Goal: Transaction & Acquisition: Purchase product/service

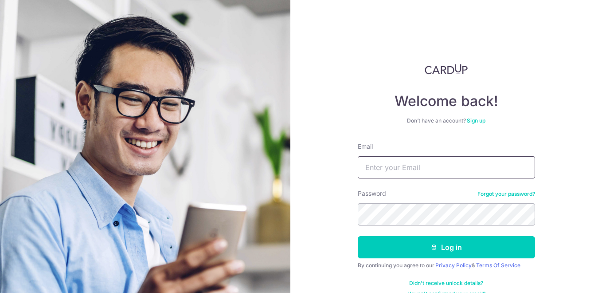
type input "[EMAIL_ADDRESS][DOMAIN_NAME]"
click at [358, 236] on button "Log in" at bounding box center [446, 247] width 177 height 22
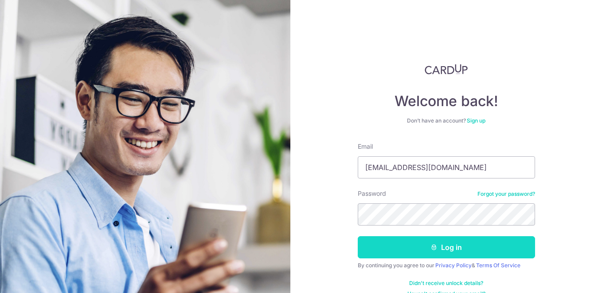
click at [418, 254] on button "Log in" at bounding box center [446, 247] width 177 height 22
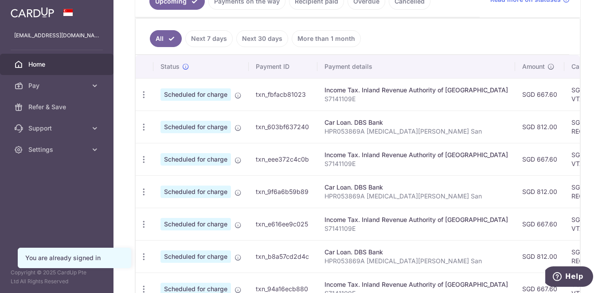
scroll to position [222, 0]
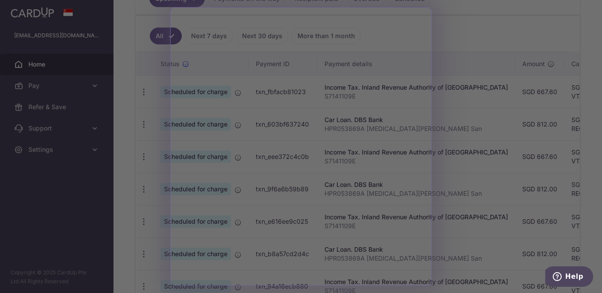
click at [482, 80] on div at bounding box center [304, 148] width 608 height 296
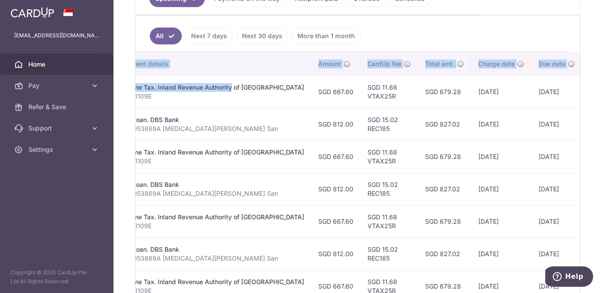
scroll to position [0, 242]
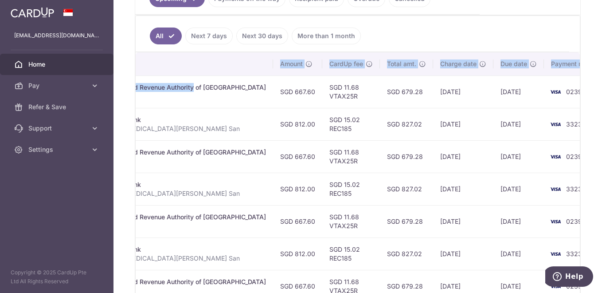
drag, startPoint x: 410, startPoint y: 91, endPoint x: 503, endPoint y: 99, distance: 93.5
click at [503, 99] on tr "Update payment Cancel payment Scheduled for charge txn_fbfacb81023 Income Tax. …" at bounding box center [253, 91] width 718 height 32
drag, startPoint x: 503, startPoint y: 99, endPoint x: 453, endPoint y: 102, distance: 49.3
click at [453, 102] on td "03/09/2025" at bounding box center [463, 91] width 60 height 32
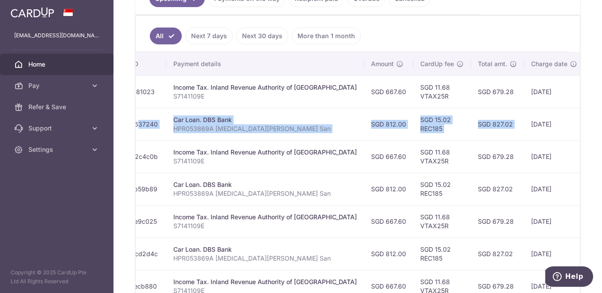
scroll to position [0, 126]
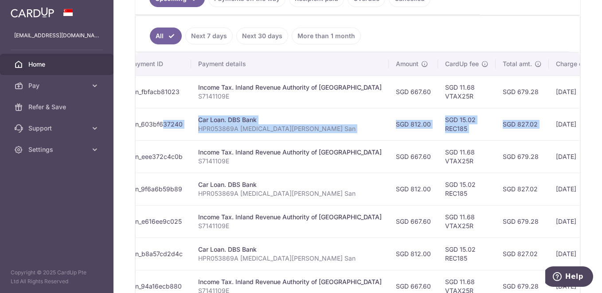
drag, startPoint x: 407, startPoint y: 109, endPoint x: 245, endPoint y: 111, distance: 162.2
click at [243, 111] on tr "Update payment Cancel payment Scheduled for charge txn_603bf637240 Car Loan. DB…" at bounding box center [368, 124] width 718 height 32
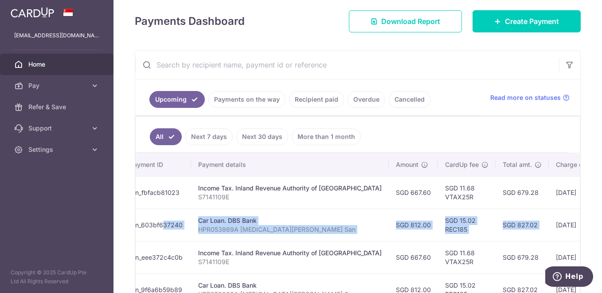
scroll to position [133, 0]
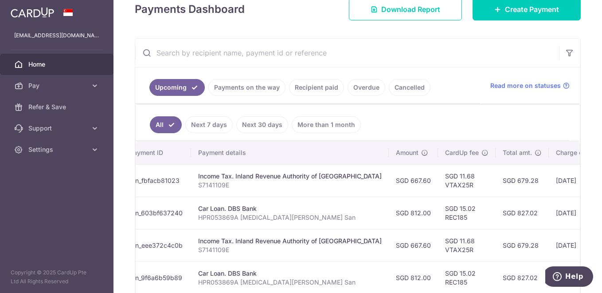
click at [210, 124] on link "Next 7 days" at bounding box center [208, 124] width 47 height 17
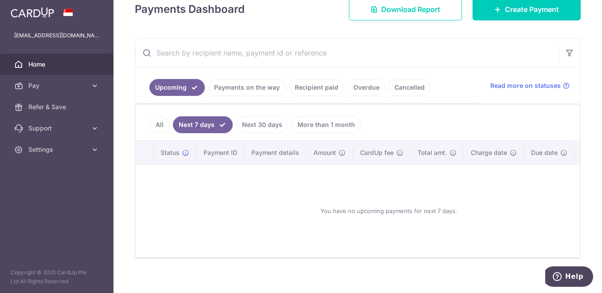
click at [243, 88] on link "Payments on the way" at bounding box center [246, 87] width 77 height 17
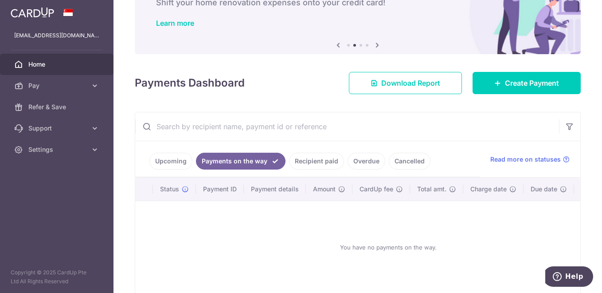
scroll to position [107, 0]
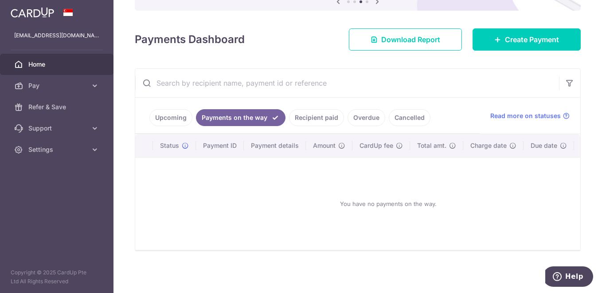
click at [311, 109] on link "Recipient paid" at bounding box center [316, 117] width 55 height 17
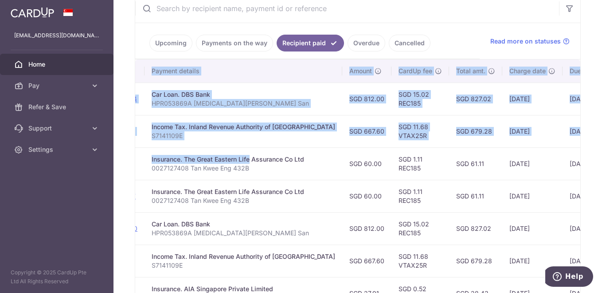
scroll to position [0, 220]
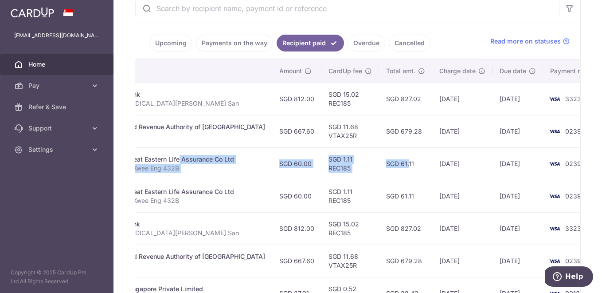
drag, startPoint x: 375, startPoint y: 160, endPoint x: 364, endPoint y: 169, distance: 14.8
click at [364, 169] on tr "PDF Receipt Payment Sent txn_e0f98d3a7df Insurance. The Great Eastern Life Assu…" at bounding box center [262, 163] width 695 height 32
drag, startPoint x: 364, startPoint y: 169, endPoint x: 329, endPoint y: 169, distance: 34.6
click at [329, 169] on td "SGD 1.11 REC185" at bounding box center [350, 163] width 58 height 32
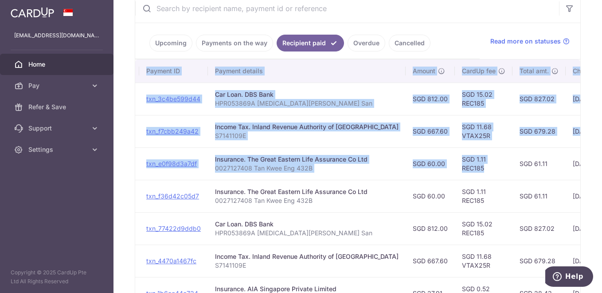
scroll to position [0, 0]
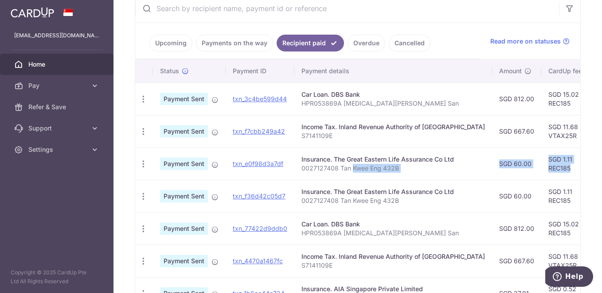
drag, startPoint x: 330, startPoint y: 168, endPoint x: 351, endPoint y: 166, distance: 21.8
click at [351, 166] on tr "PDF Receipt Payment Sent txn_e0f98d3a7df Insurance. The Great Eastern Life Assu…" at bounding box center [482, 163] width 695 height 32
drag, startPoint x: 351, startPoint y: 166, endPoint x: 293, endPoint y: 170, distance: 58.7
click at [293, 171] on td "txn_e0f98d3a7df" at bounding box center [260, 163] width 69 height 32
click at [296, 168] on td "Insurance. The Great Eastern Life Assurance Co Ltd 0027127408 Tan Kwee Eng 432B" at bounding box center [393, 163] width 198 height 32
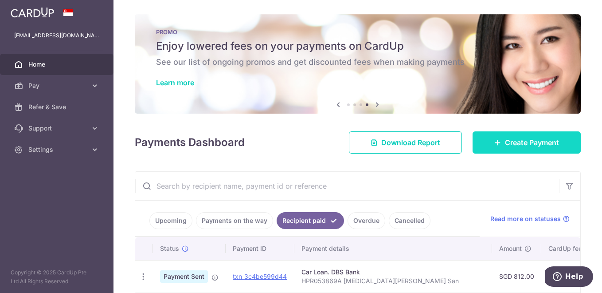
click at [495, 135] on link "Create Payment" at bounding box center [526, 142] width 108 height 22
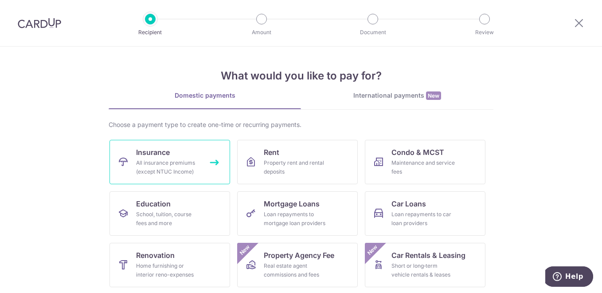
click at [162, 176] on link "Insurance All insurance premiums (except NTUC Income)" at bounding box center [169, 162] width 121 height 44
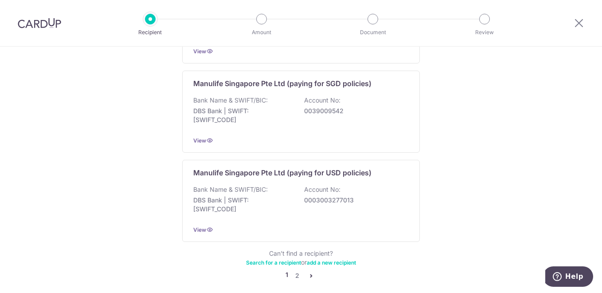
scroll to position [918, 0]
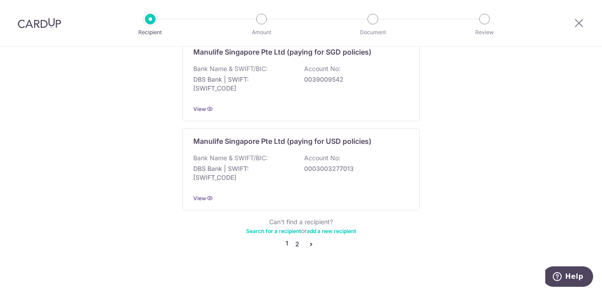
click at [293, 238] on link "2" at bounding box center [297, 243] width 11 height 11
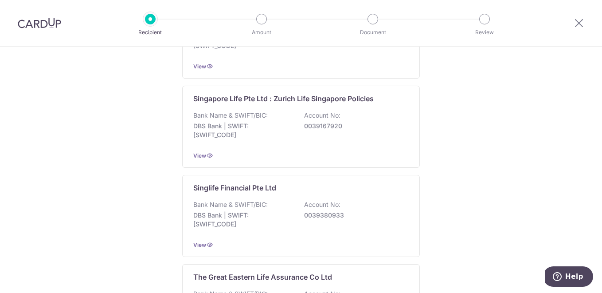
scroll to position [789, 0]
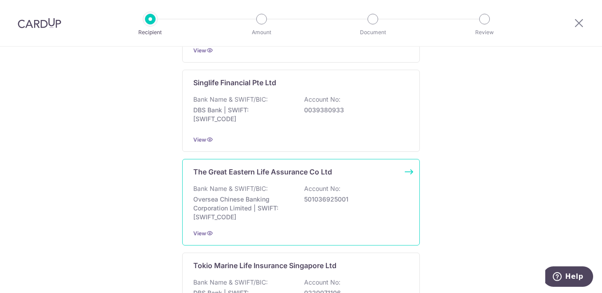
click at [249, 198] on p "Oversea Chinese Banking Corporation Limited | SWIFT: OCBCSGSGXXX" at bounding box center [242, 208] width 99 height 27
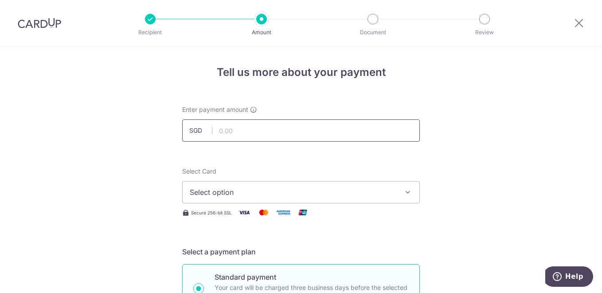
click at [222, 130] on input "text" at bounding box center [301, 130] width 238 height 22
type input "60.00"
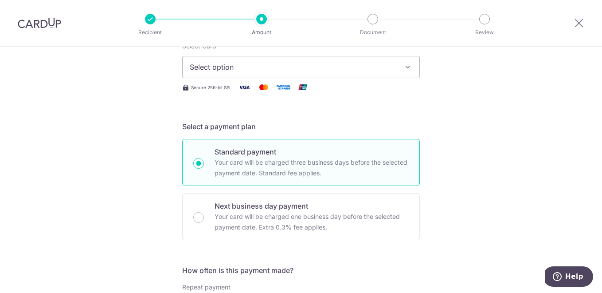
scroll to position [133, 0]
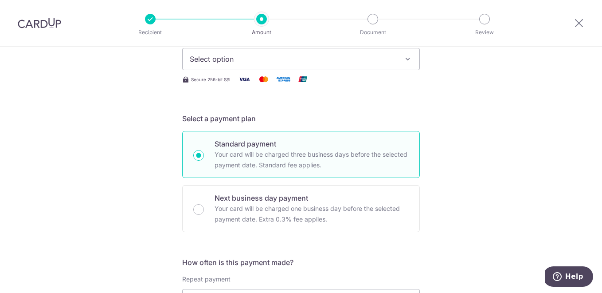
click at [211, 57] on span "Select option" at bounding box center [293, 59] width 207 height 11
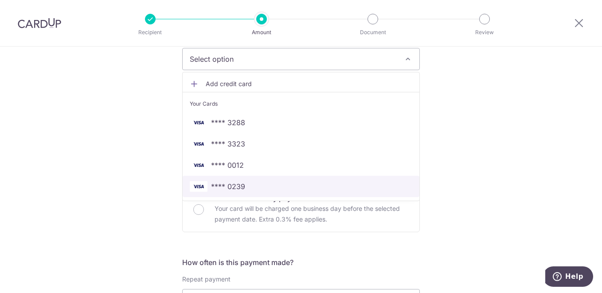
click at [243, 183] on span "**** 0239" at bounding box center [301, 186] width 222 height 11
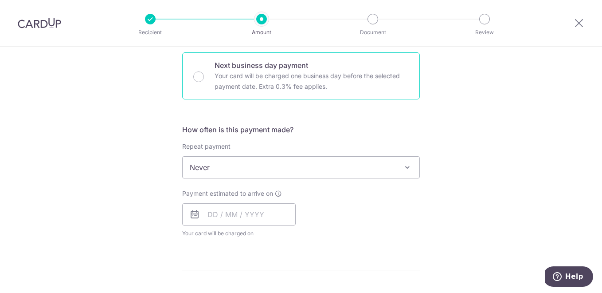
scroll to position [266, 0]
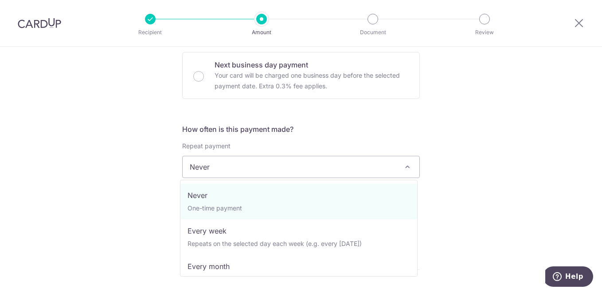
click at [235, 168] on span "Never" at bounding box center [301, 166] width 237 height 21
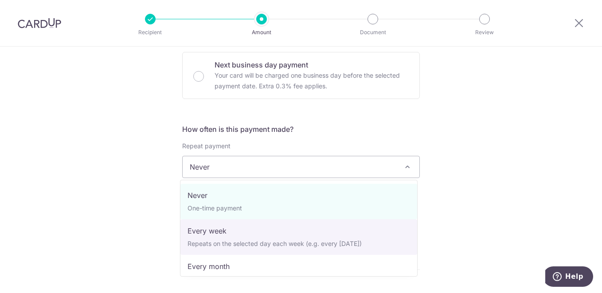
select select "2"
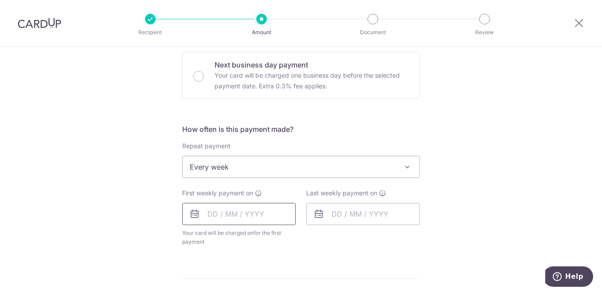
click at [231, 214] on input "text" at bounding box center [238, 214] width 113 height 22
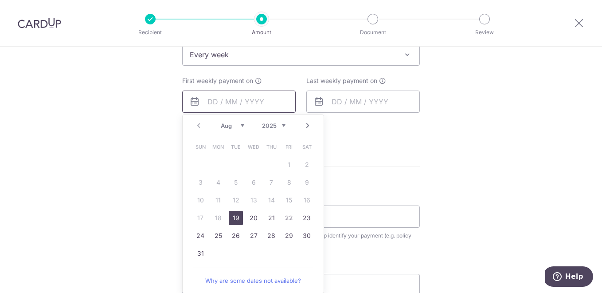
scroll to position [399, 0]
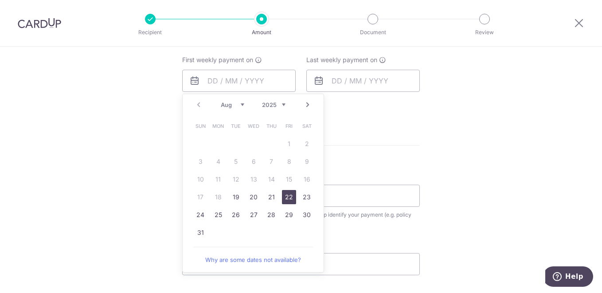
click at [283, 197] on link "22" at bounding box center [289, 197] width 14 height 14
type input "22/08/2025"
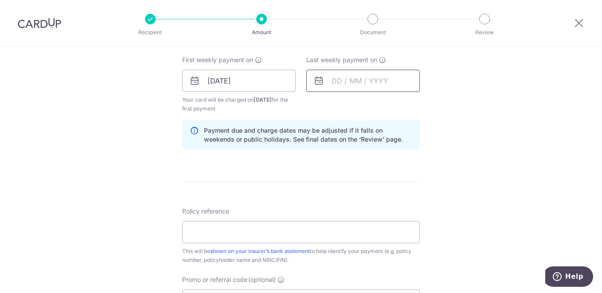
click at [373, 82] on input "text" at bounding box center [362, 81] width 113 height 22
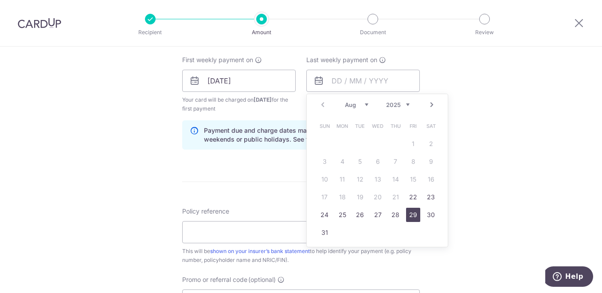
click at [410, 214] on link "29" at bounding box center [413, 214] width 14 height 14
type input "29/08/2025"
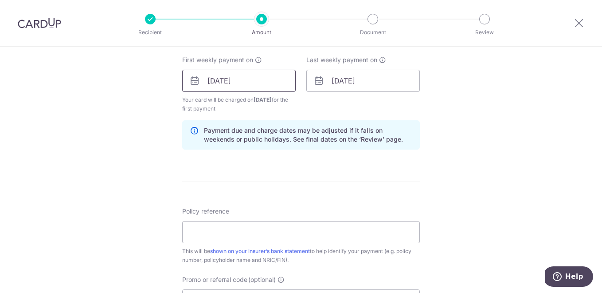
click at [252, 77] on input "22/08/2025" at bounding box center [238, 81] width 113 height 22
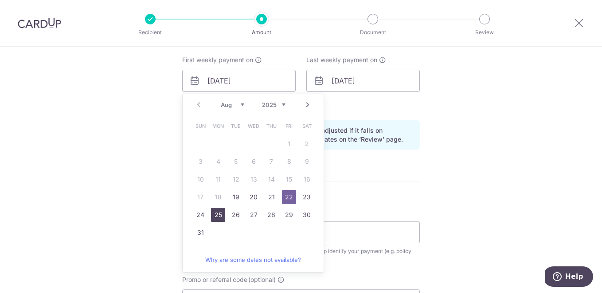
click at [212, 213] on link "25" at bounding box center [218, 214] width 14 height 14
type input "[DATE]"
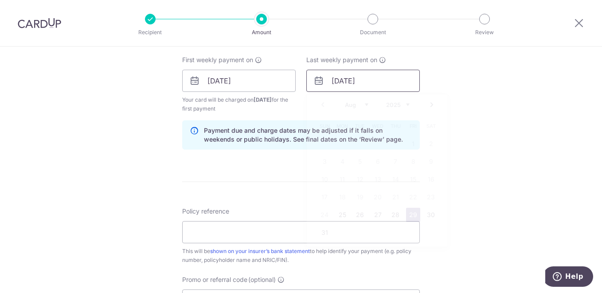
click at [339, 85] on input "29/08/2025" at bounding box center [362, 81] width 113 height 22
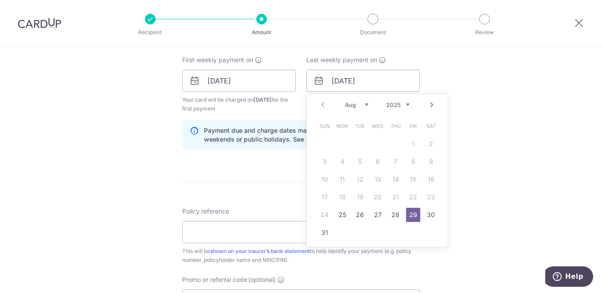
click at [429, 104] on link "Next" at bounding box center [431, 104] width 11 height 11
click at [341, 143] on link "1" at bounding box center [342, 144] width 14 height 14
type input "[DATE]"
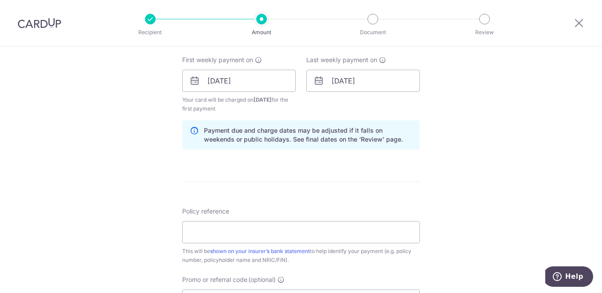
click at [266, 177] on form "Enter payment amount SGD 60.00 60.00 Select Card **** 0239 Add credit card Your…" at bounding box center [301, 97] width 238 height 783
click at [245, 79] on input "[DATE]" at bounding box center [238, 81] width 113 height 22
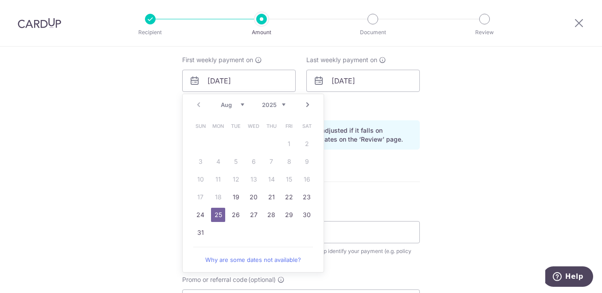
click at [371, 193] on form "Enter payment amount SGD 60.00 60.00 Select Card **** 0239 Add credit card Your…" at bounding box center [301, 97] width 238 height 783
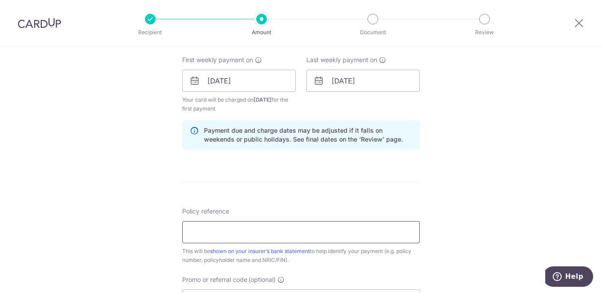
click at [297, 236] on input "Policy reference" at bounding box center [301, 232] width 238 height 22
type input "0027127408 Tan Kwee Eng 432B"
type input "REC185"
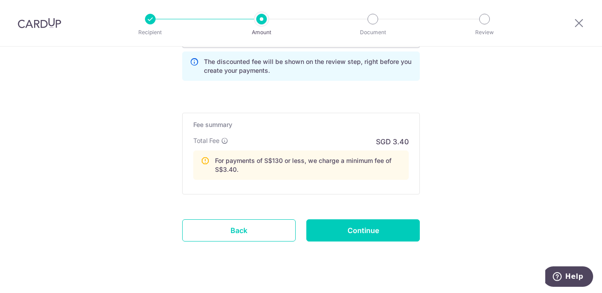
scroll to position [677, 0]
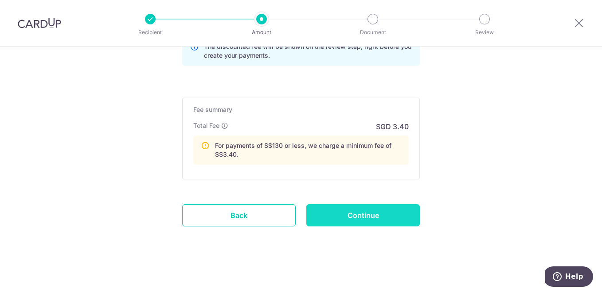
click at [333, 220] on input "Continue" at bounding box center [362, 215] width 113 height 22
type input "Create Schedule"
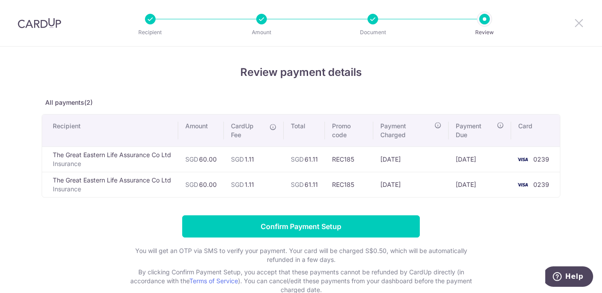
click at [580, 23] on icon at bounding box center [579, 22] width 11 height 11
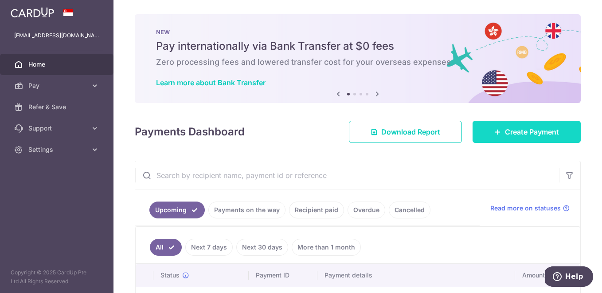
click at [551, 131] on span "Create Payment" at bounding box center [532, 131] width 54 height 11
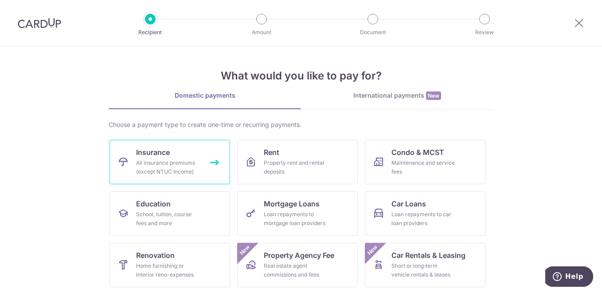
click at [172, 165] on div "All insurance premiums (except NTUC Income)" at bounding box center [168, 167] width 64 height 18
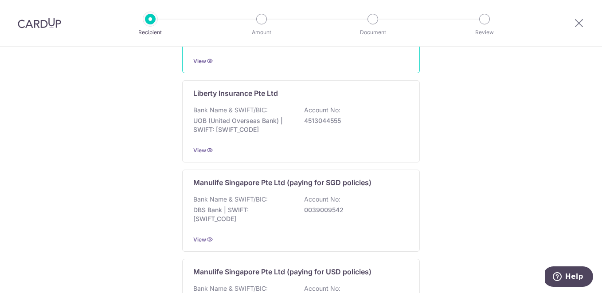
scroll to position [918, 0]
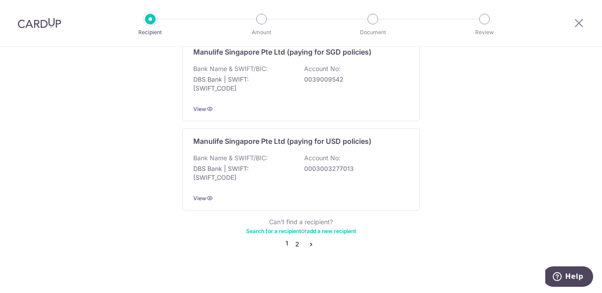
click at [297, 238] on link "2" at bounding box center [297, 243] width 11 height 11
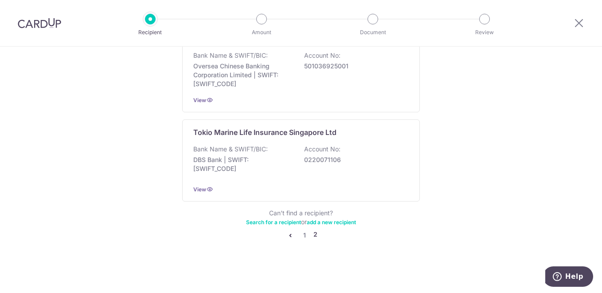
scroll to position [789, 0]
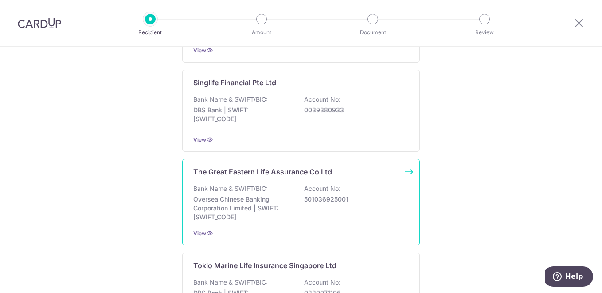
click at [264, 187] on p "Bank Name & SWIFT/BIC:" at bounding box center [230, 188] width 74 height 9
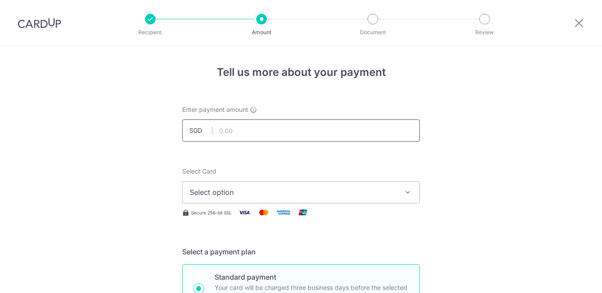
click at [248, 134] on input "text" at bounding box center [301, 130] width 238 height 22
type input "60.00"
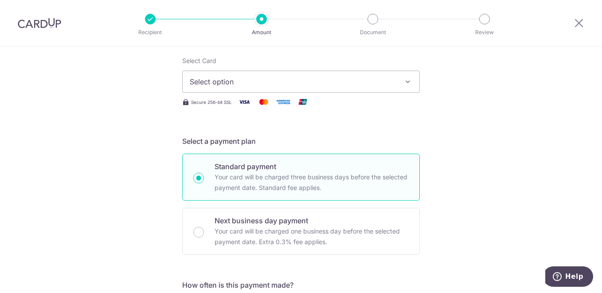
scroll to position [133, 0]
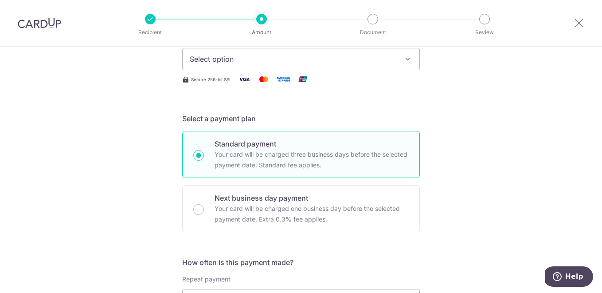
click at [250, 56] on span "Select option" at bounding box center [293, 59] width 207 height 11
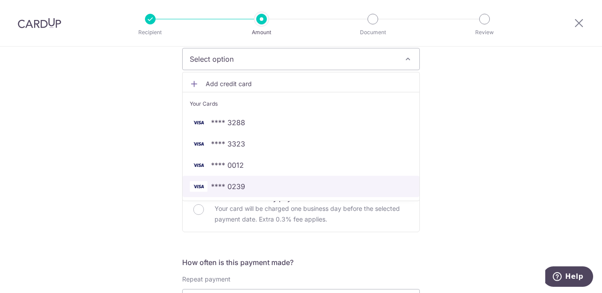
click at [239, 182] on span "**** 0239" at bounding box center [228, 186] width 34 height 11
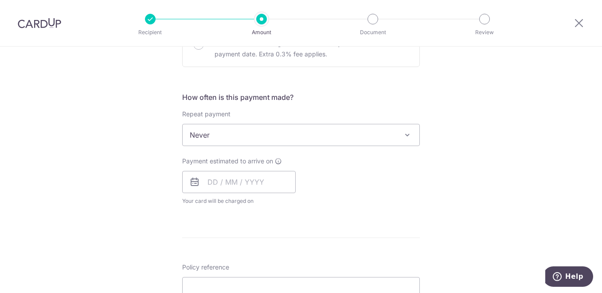
scroll to position [310, 0]
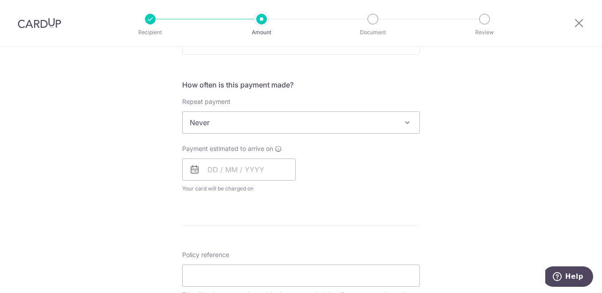
click at [222, 122] on span "Never" at bounding box center [301, 122] width 237 height 21
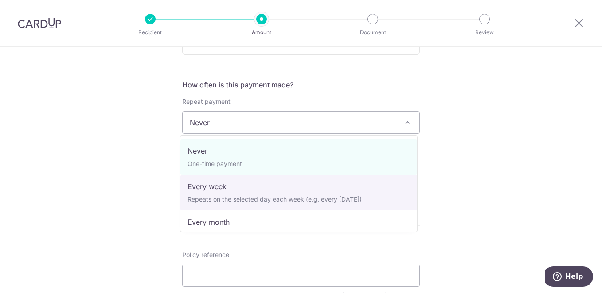
select select "2"
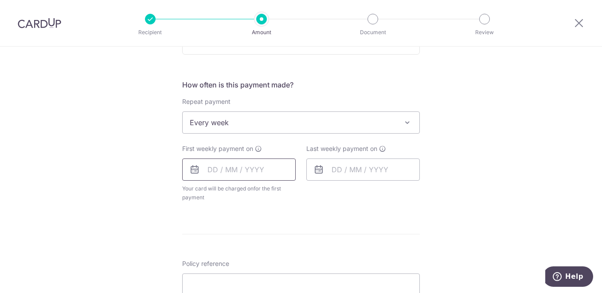
click at [216, 170] on input "text" at bounding box center [238, 169] width 113 height 22
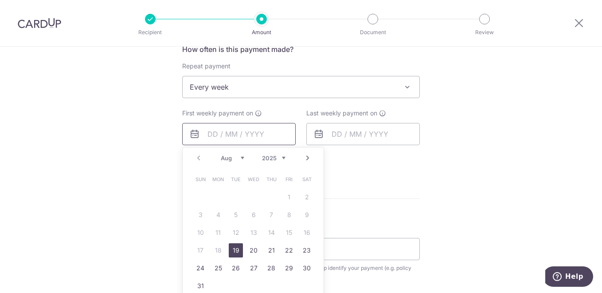
scroll to position [443, 0]
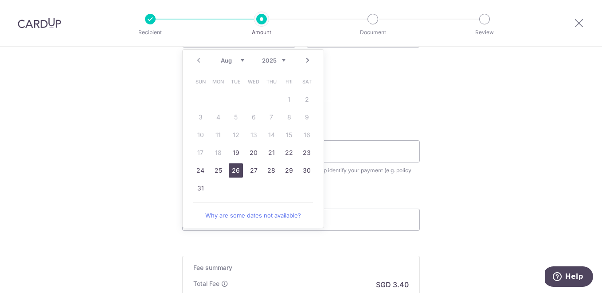
click at [236, 171] on link "26" at bounding box center [236, 170] width 14 height 14
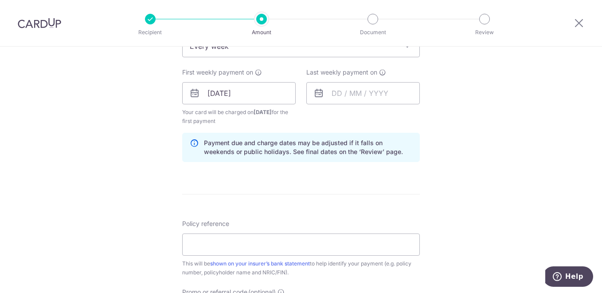
scroll to position [310, 0]
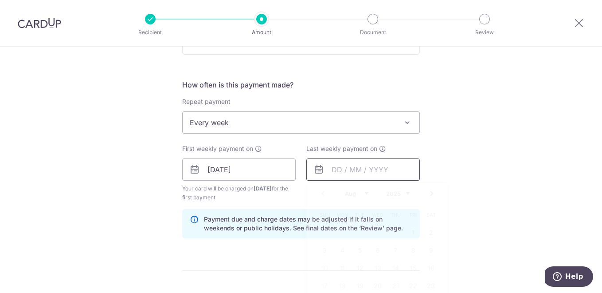
click at [349, 176] on input "text" at bounding box center [362, 169] width 113 height 22
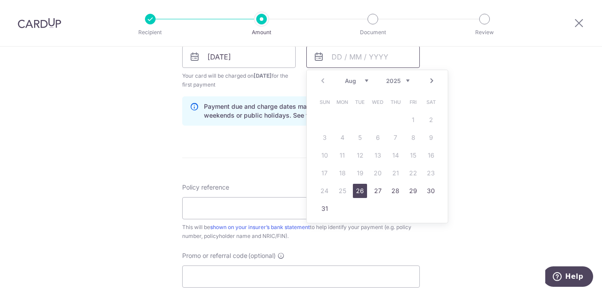
scroll to position [443, 0]
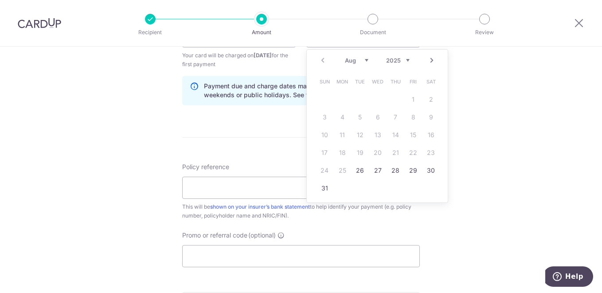
click at [242, 90] on p "Payment due and charge dates may be adjusted if it falls on weekends or public …" at bounding box center [308, 91] width 208 height 18
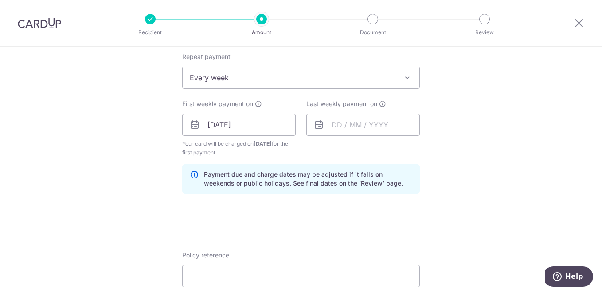
scroll to position [355, 0]
click at [226, 127] on input "26/08/2025" at bounding box center [238, 125] width 113 height 22
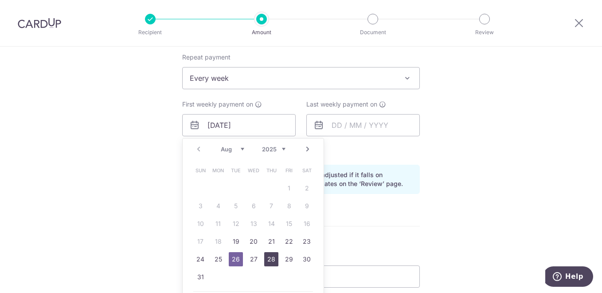
click at [266, 257] on link "28" at bounding box center [271, 259] width 14 height 14
type input "28/08/2025"
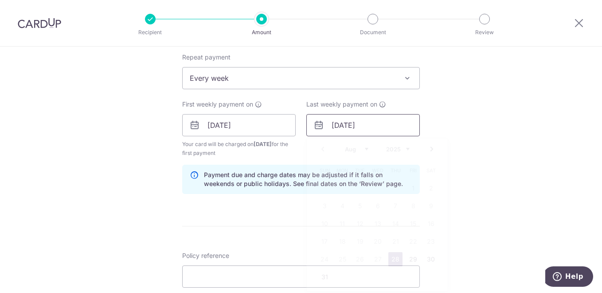
click at [340, 126] on input "28/08/2025" at bounding box center [362, 125] width 113 height 22
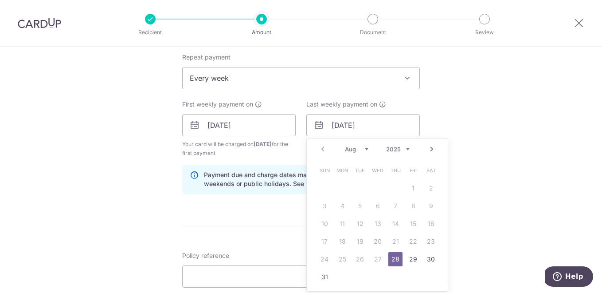
click at [432, 147] on link "Next" at bounding box center [431, 149] width 11 height 11
click at [391, 188] on link "4" at bounding box center [395, 188] width 14 height 14
type input "04/09/2025"
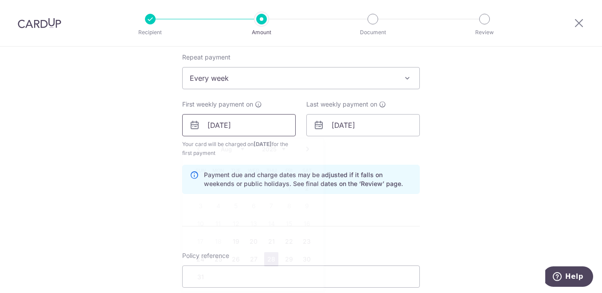
click at [250, 136] on input "28/08/2025" at bounding box center [238, 125] width 113 height 22
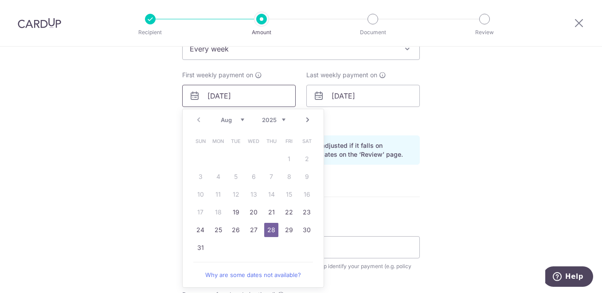
scroll to position [399, 0]
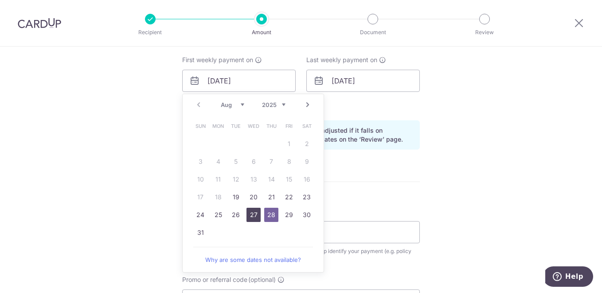
click at [247, 211] on link "27" at bounding box center [253, 214] width 14 height 14
type input "27/08/2025"
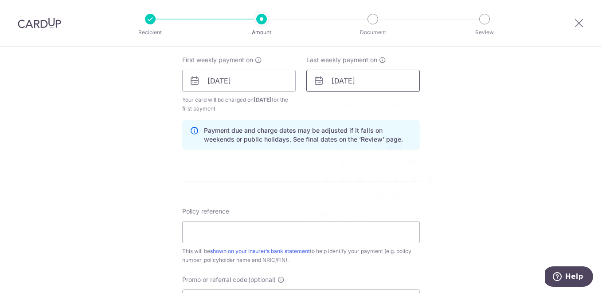
click at [343, 77] on input "04/09/2025" at bounding box center [362, 81] width 113 height 22
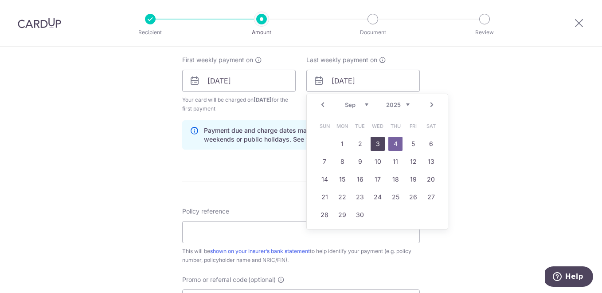
click at [372, 143] on link "3" at bounding box center [378, 144] width 14 height 14
type input "03/09/2025"
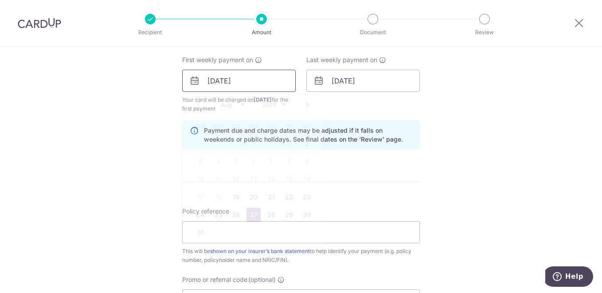
click at [235, 80] on input "27/08/2025" at bounding box center [238, 81] width 113 height 22
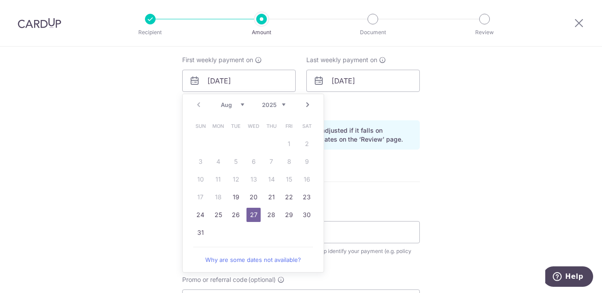
click at [417, 193] on form "Enter payment amount SGD 60.00 60.00 Select Card **** 0239 Add credit card Your…" at bounding box center [301, 97] width 238 height 783
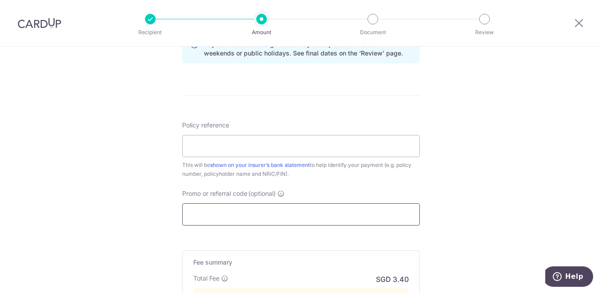
scroll to position [488, 0]
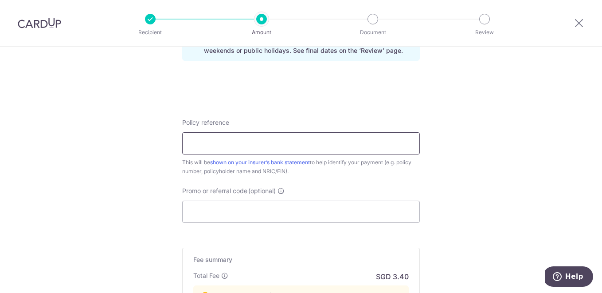
click at [223, 149] on input "Policy reference" at bounding box center [301, 143] width 238 height 22
type input "0027127408 Tan Kwee Eng 432B"
type input "REC185"
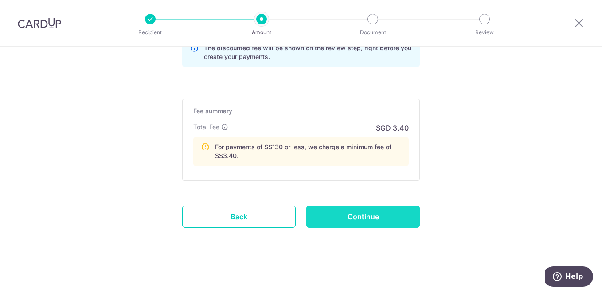
scroll to position [677, 0]
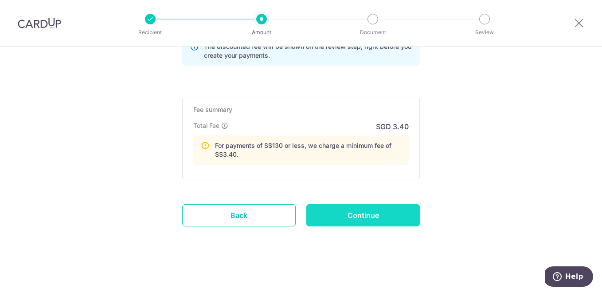
click at [341, 211] on input "Continue" at bounding box center [362, 215] width 113 height 22
type input "Create Schedule"
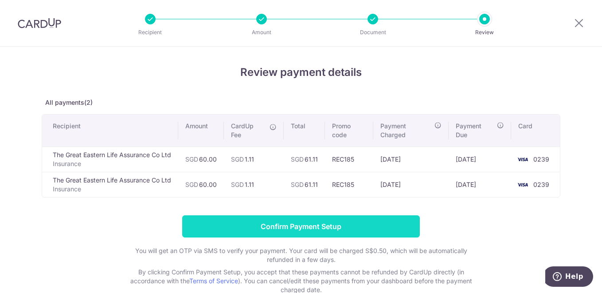
click at [274, 222] on input "Confirm Payment Setup" at bounding box center [301, 226] width 238 height 22
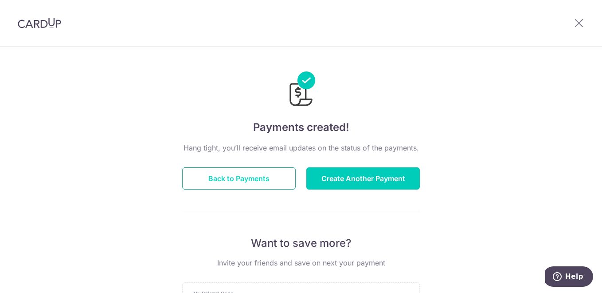
click at [245, 181] on button "Back to Payments" at bounding box center [238, 178] width 113 height 22
click at [229, 177] on button "Back to Payments" at bounding box center [238, 178] width 113 height 22
drag, startPoint x: 413, startPoint y: 81, endPoint x: 390, endPoint y: 84, distance: 23.3
click at [390, 84] on div at bounding box center [301, 82] width 238 height 51
click at [213, 178] on button "Back to Payments" at bounding box center [238, 178] width 113 height 22
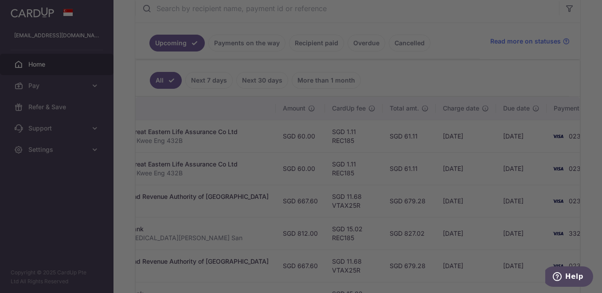
scroll to position [0, 243]
drag, startPoint x: 347, startPoint y: 170, endPoint x: 601, endPoint y: 164, distance: 254.9
click at [601, 164] on body "mengsan@hotmail.com Home Pay Payments Recipients Cards Refer & Save Support FAQ…" at bounding box center [301, 146] width 602 height 293
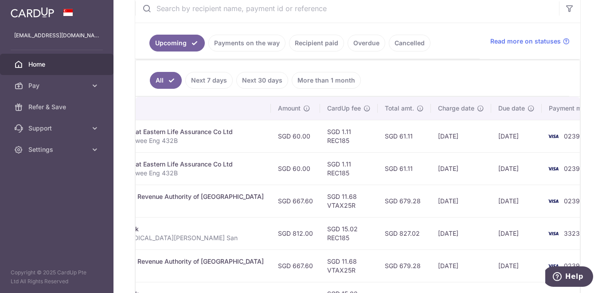
drag, startPoint x: 396, startPoint y: 173, endPoint x: 536, endPoint y: 167, distance: 140.6
click at [554, 168] on tr "Update payment Cancel payment Scheduled for charge txn_708f7e1151c Insurance. T…" at bounding box center [251, 168] width 716 height 32
click at [386, 154] on td "SGD 61.11" at bounding box center [404, 168] width 53 height 32
click at [378, 188] on td "SGD 679.28" at bounding box center [404, 200] width 53 height 32
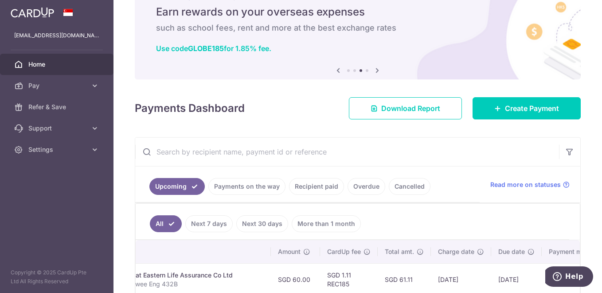
scroll to position [0, 0]
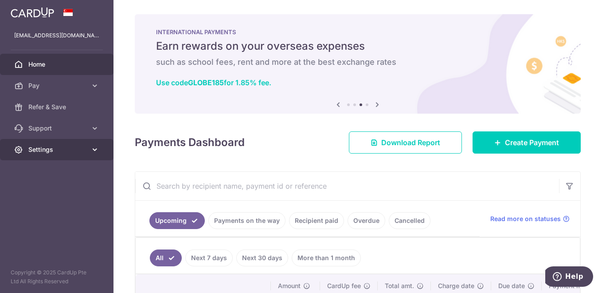
click at [52, 142] on link "Settings" at bounding box center [56, 149] width 113 height 21
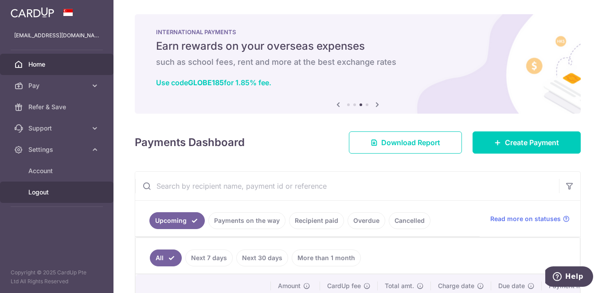
click at [47, 188] on span "Logout" at bounding box center [57, 191] width 59 height 9
